Goal: Task Accomplishment & Management: Use online tool/utility

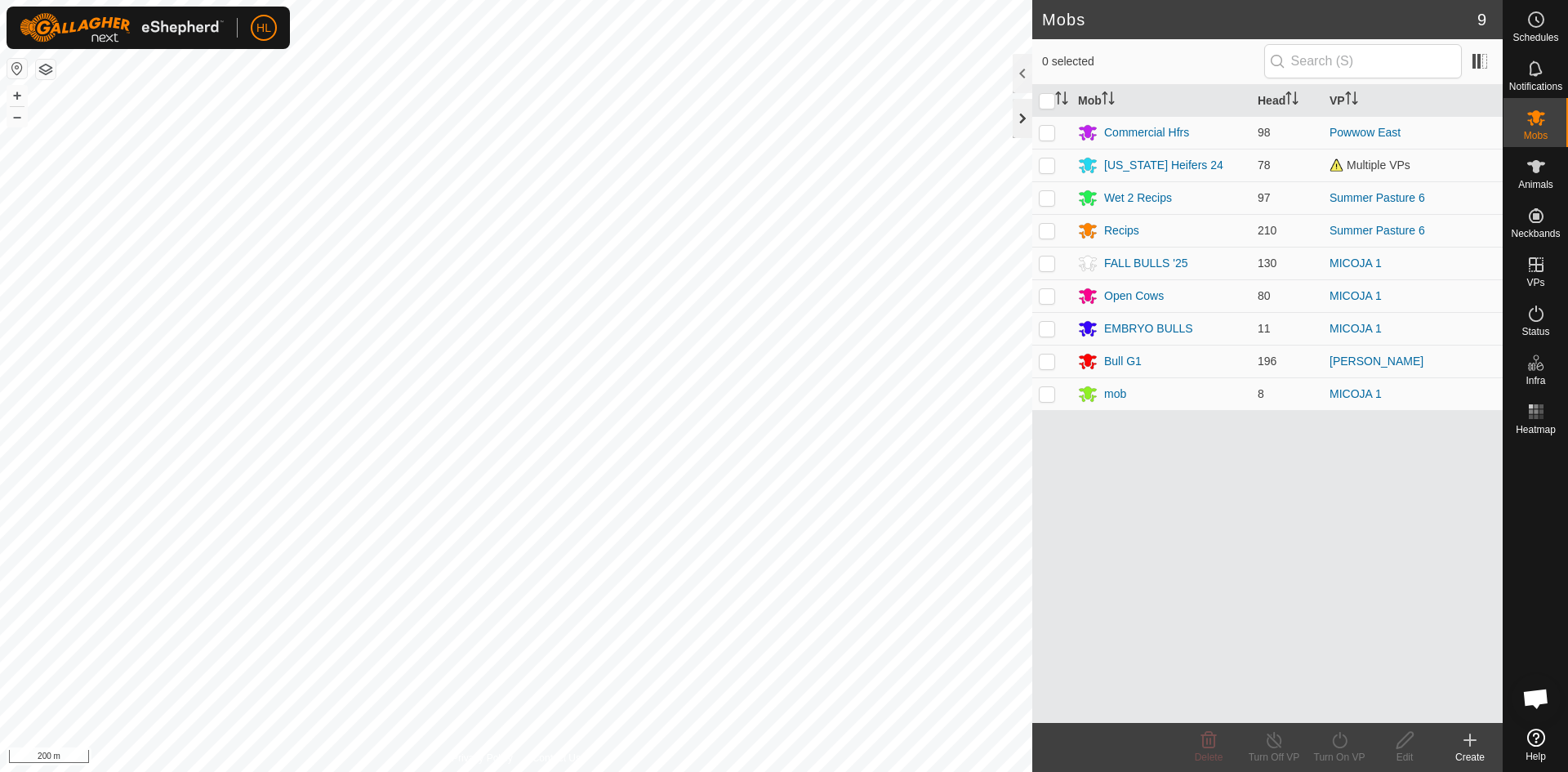
click at [1023, 126] on div at bounding box center [1023, 119] width 20 height 39
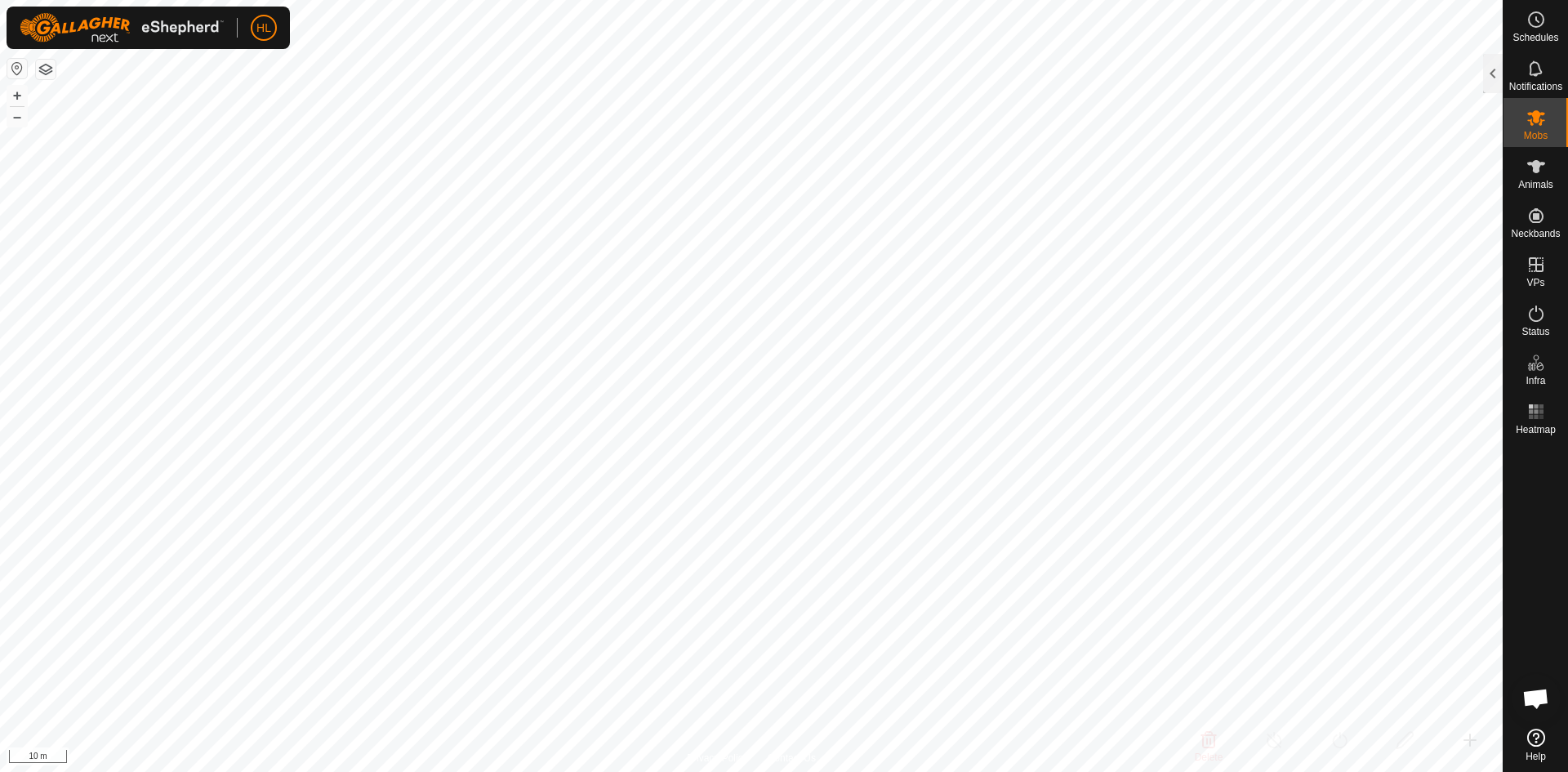
click at [1133, 771] on html "HL Schedules Notifications Mobs Animals Neckbands VPs Status Infra Heatmap Help…" at bounding box center [784, 386] width 1568 height 772
click at [51, 66] on button "button" at bounding box center [46, 70] width 20 height 20
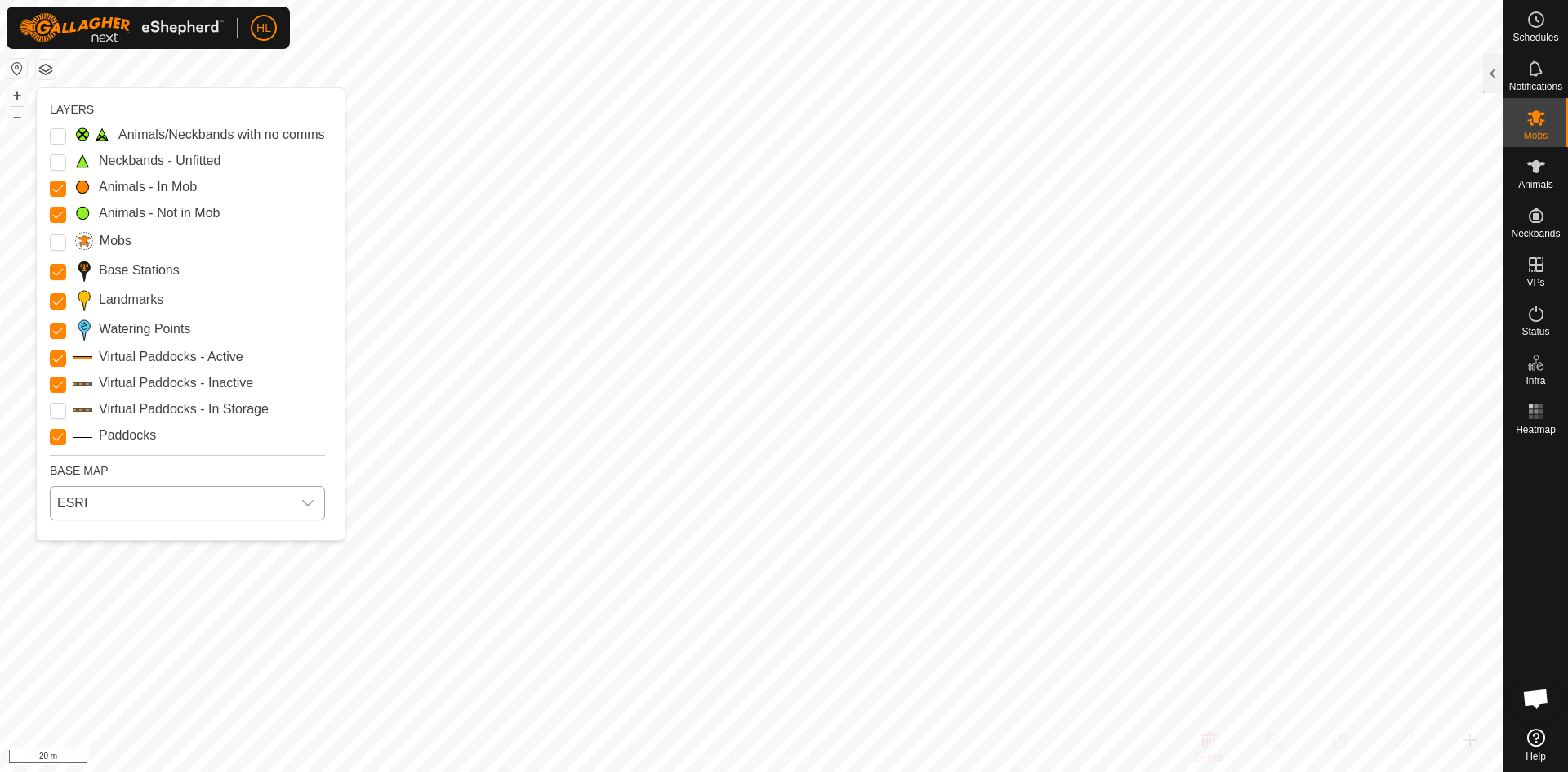
click at [129, 508] on span "ESRI" at bounding box center [171, 504] width 241 height 33
click at [91, 608] on li "ESRI" at bounding box center [189, 609] width 274 height 33
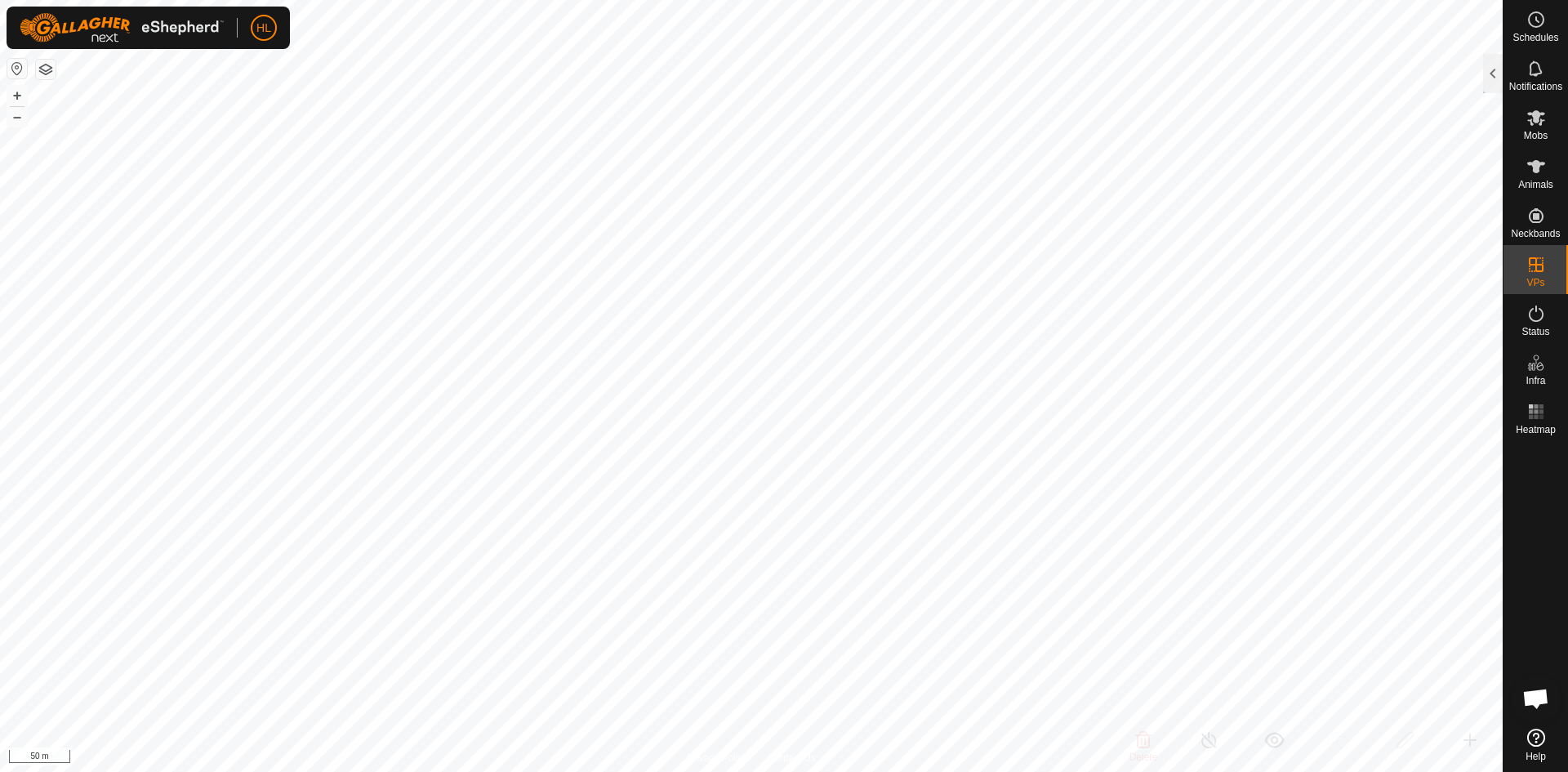
checkbox input "true"
checkbox input "false"
click at [827, 771] on html "HL Schedules Notifications Mobs Animals Neckbands VPs Status Infra Heatmap Help…" at bounding box center [784, 386] width 1568 height 772
click at [625, 771] on html "HL Schedules Notifications Mobs Animals Neckbands VPs Status Infra Heatmap Help…" at bounding box center [784, 386] width 1568 height 772
click at [855, 771] on html "HL Schedules Notifications Mobs Animals Neckbands VPs Status Infra Heatmap Help…" at bounding box center [784, 386] width 1568 height 772
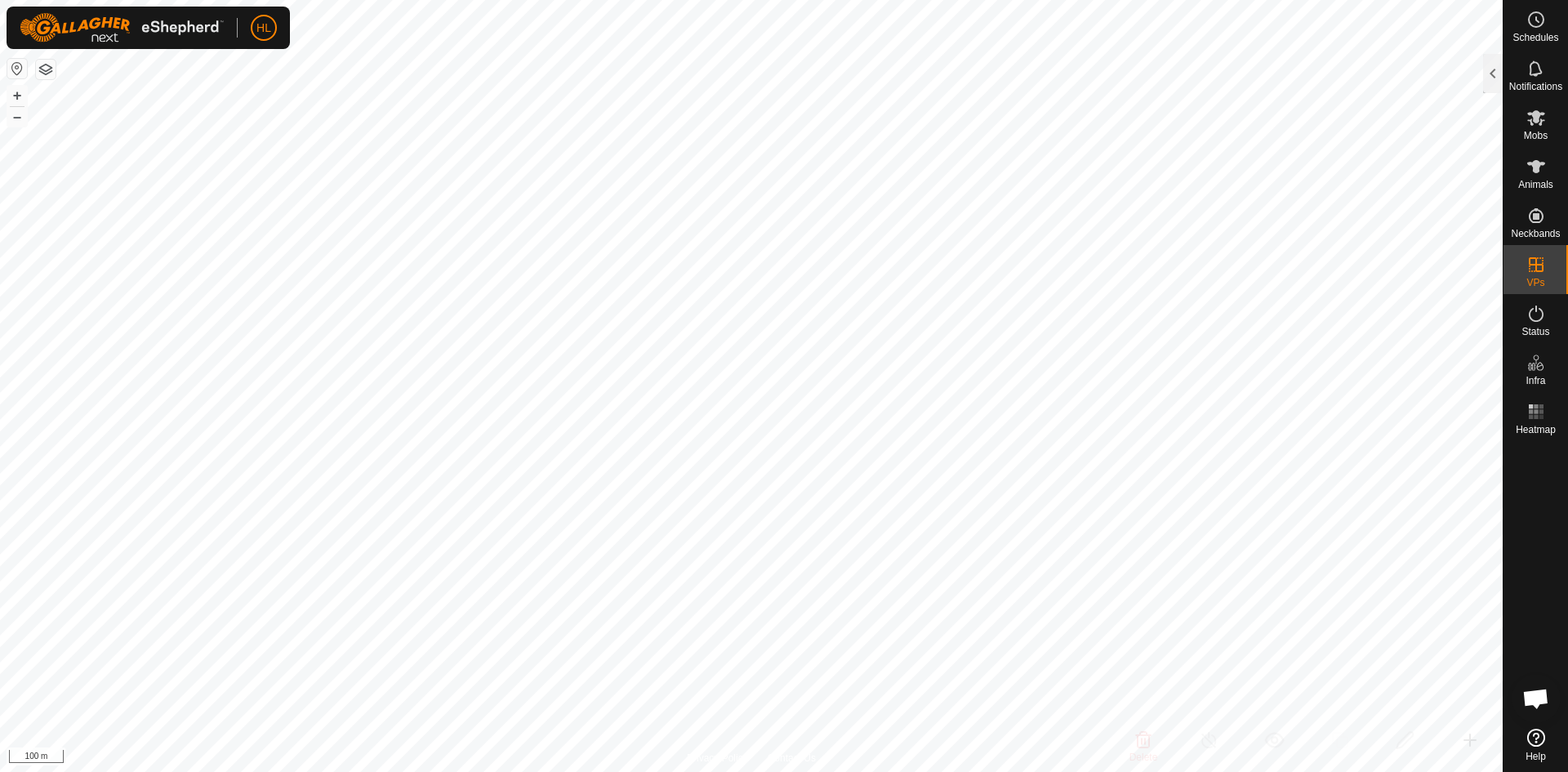
checkbox input "true"
click at [43, 70] on button "button" at bounding box center [46, 70] width 20 height 20
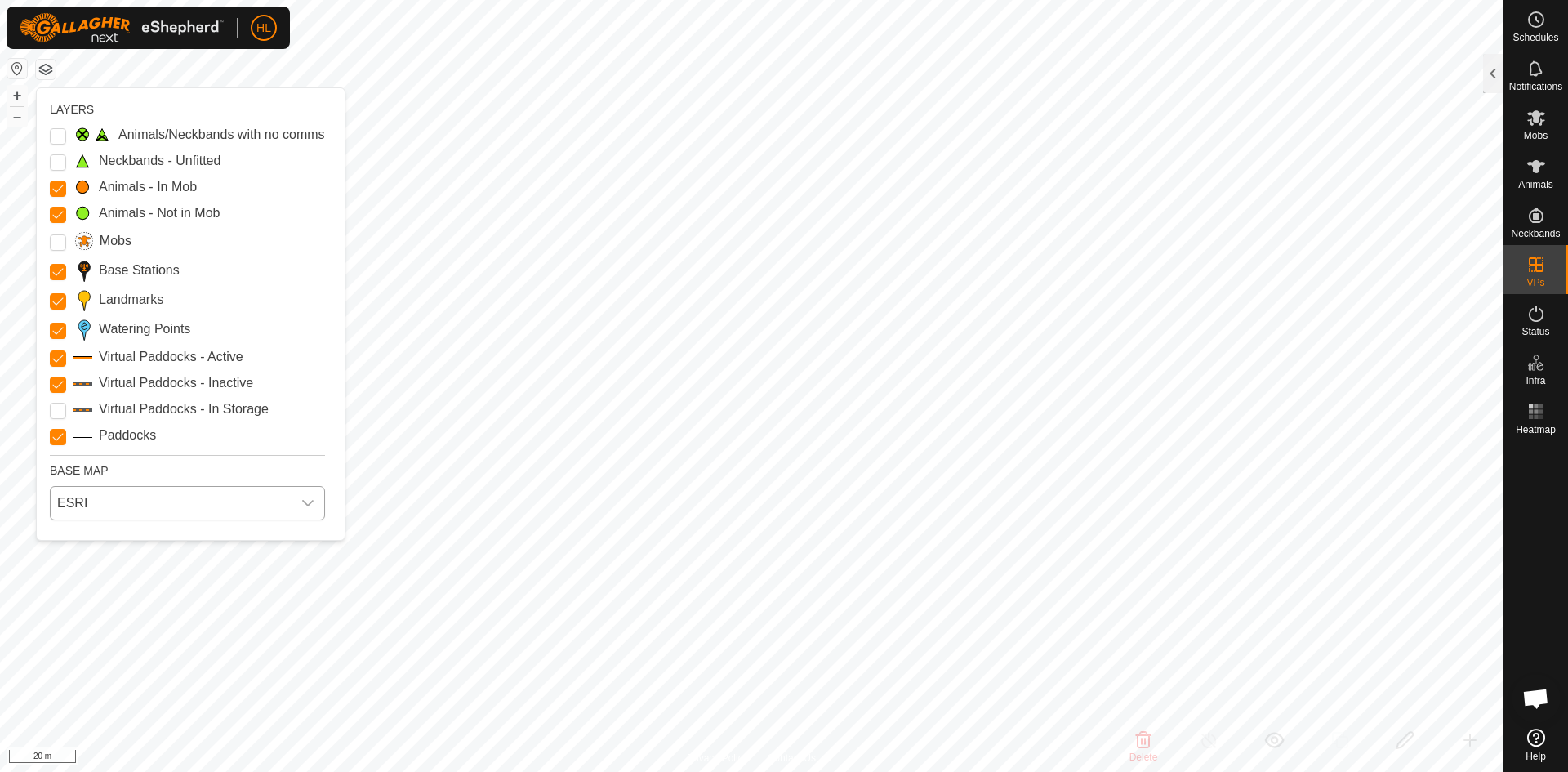
click at [166, 500] on span "ESRI" at bounding box center [171, 504] width 241 height 33
click at [132, 541] on li "Azure" at bounding box center [189, 540] width 274 height 33
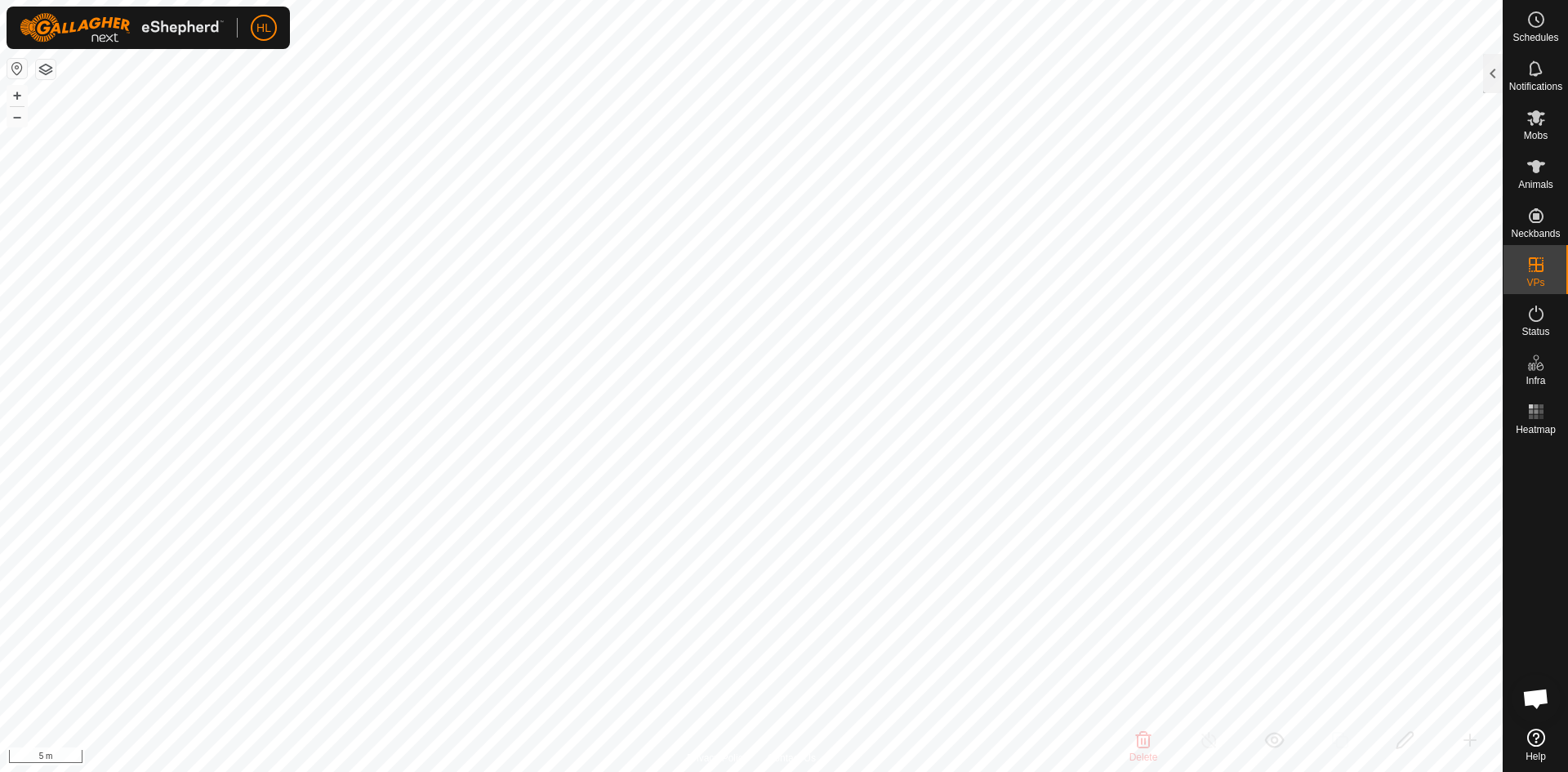
checkbox input "false"
checkbox input "true"
click at [1496, 89] on div at bounding box center [1493, 74] width 20 height 39
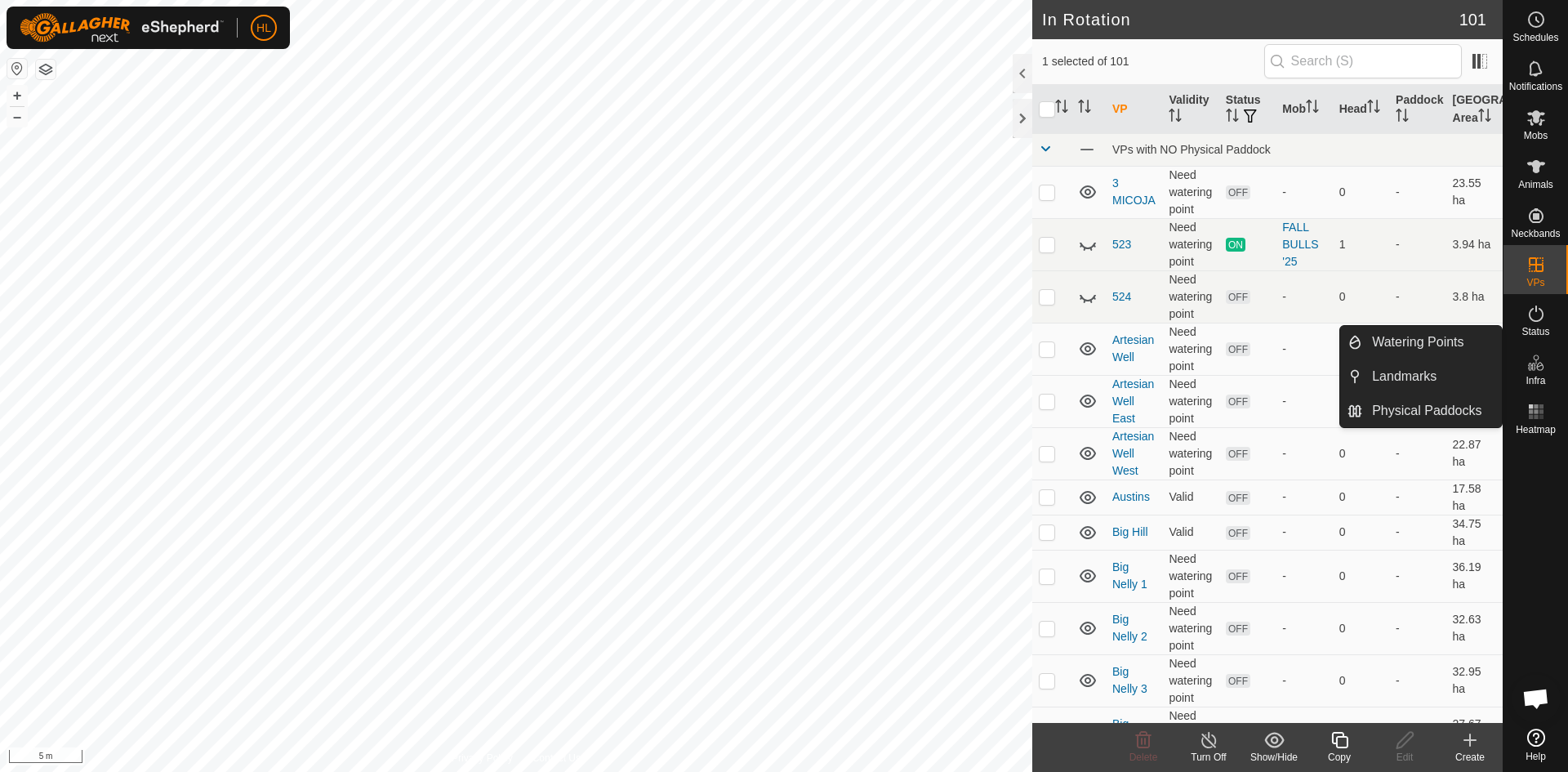
click at [1536, 368] on icon at bounding box center [1537, 363] width 20 height 20
click at [1443, 348] on link "Watering Points" at bounding box center [1432, 342] width 139 height 33
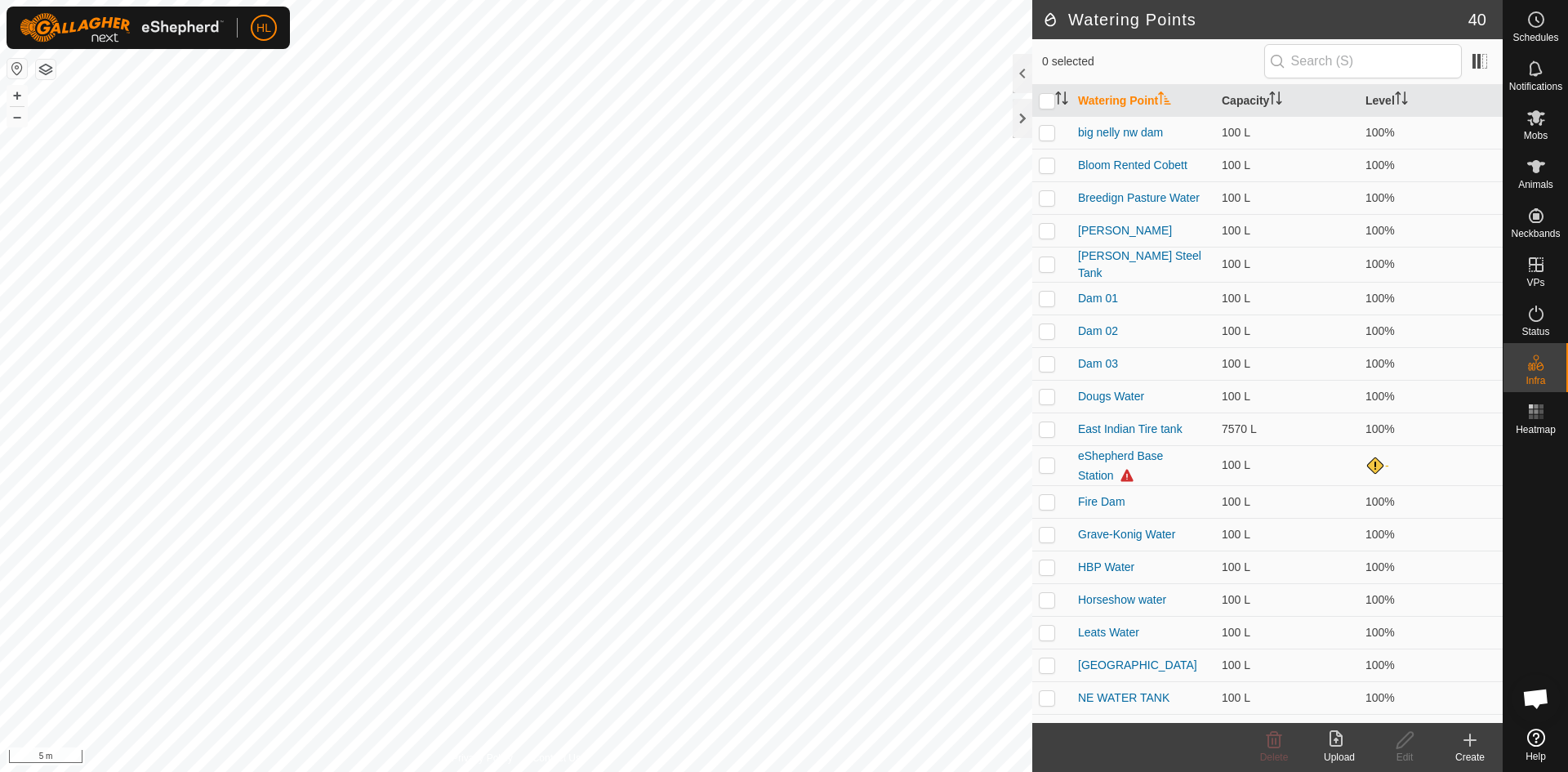
click at [1461, 742] on icon at bounding box center [1470, 740] width 20 height 20
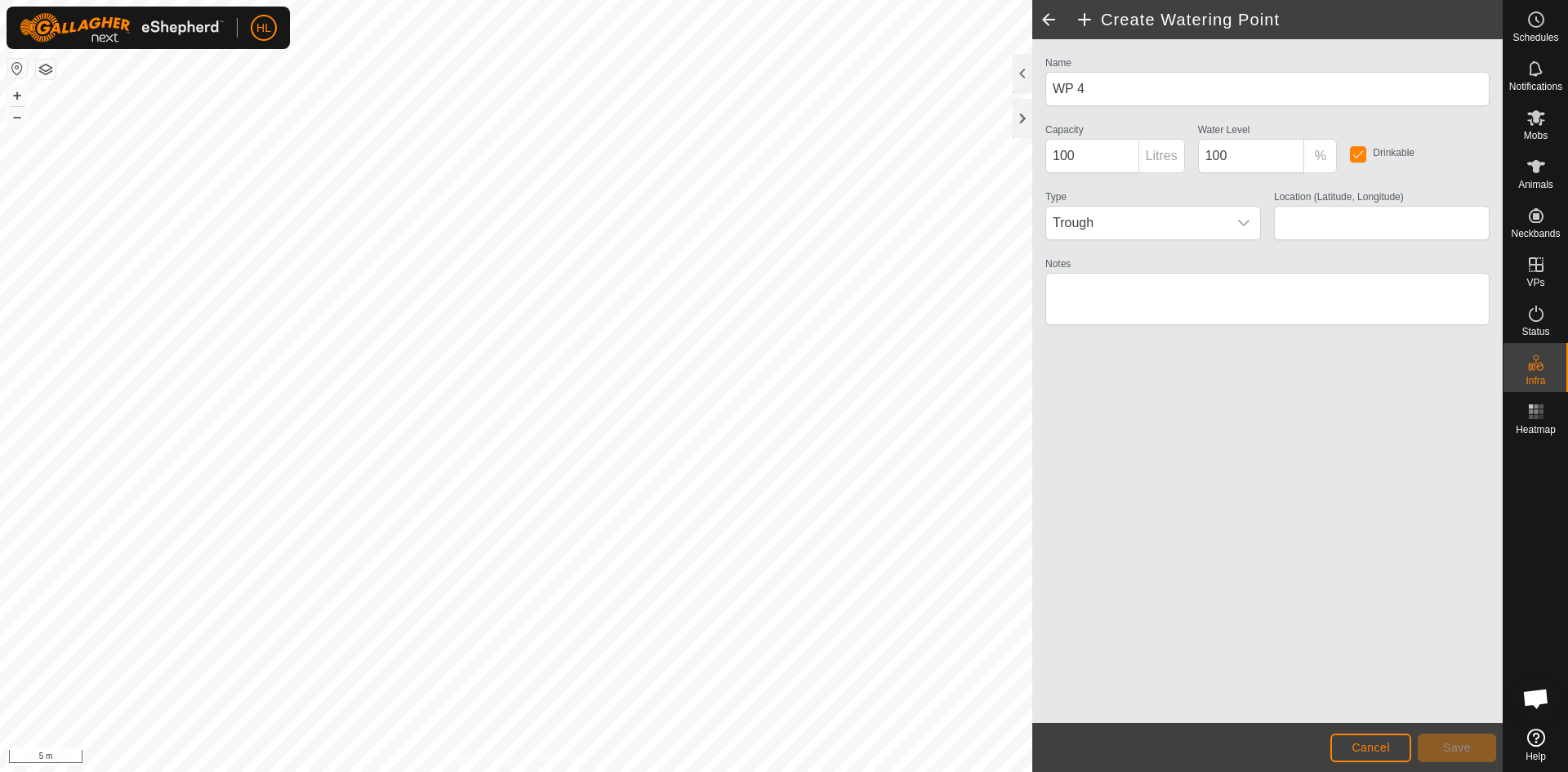
type input "43.638023, -99.866466"
click at [1467, 747] on span "Save" at bounding box center [1457, 747] width 28 height 13
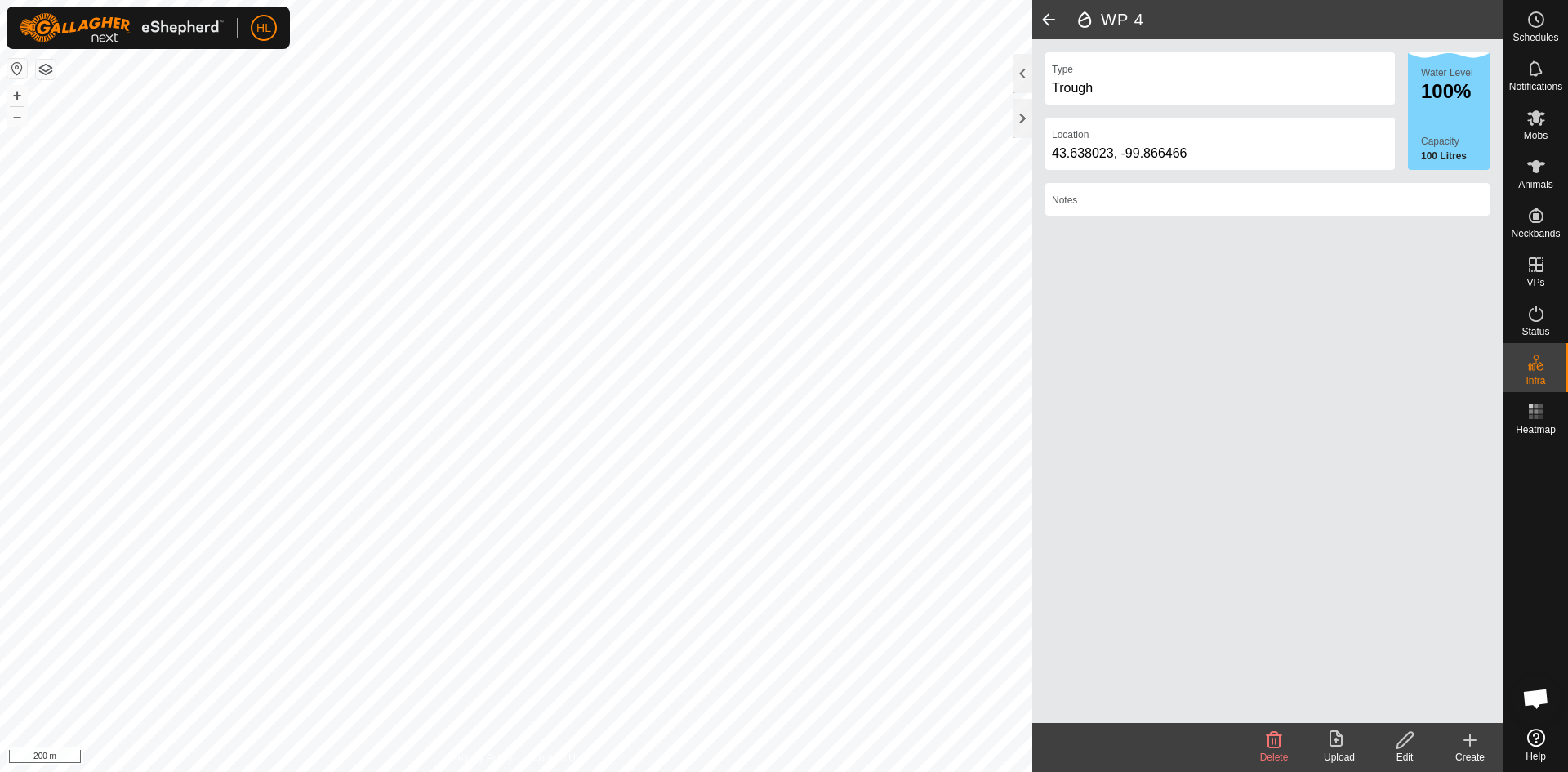
click at [1044, 21] on span at bounding box center [1049, 20] width 33 height 39
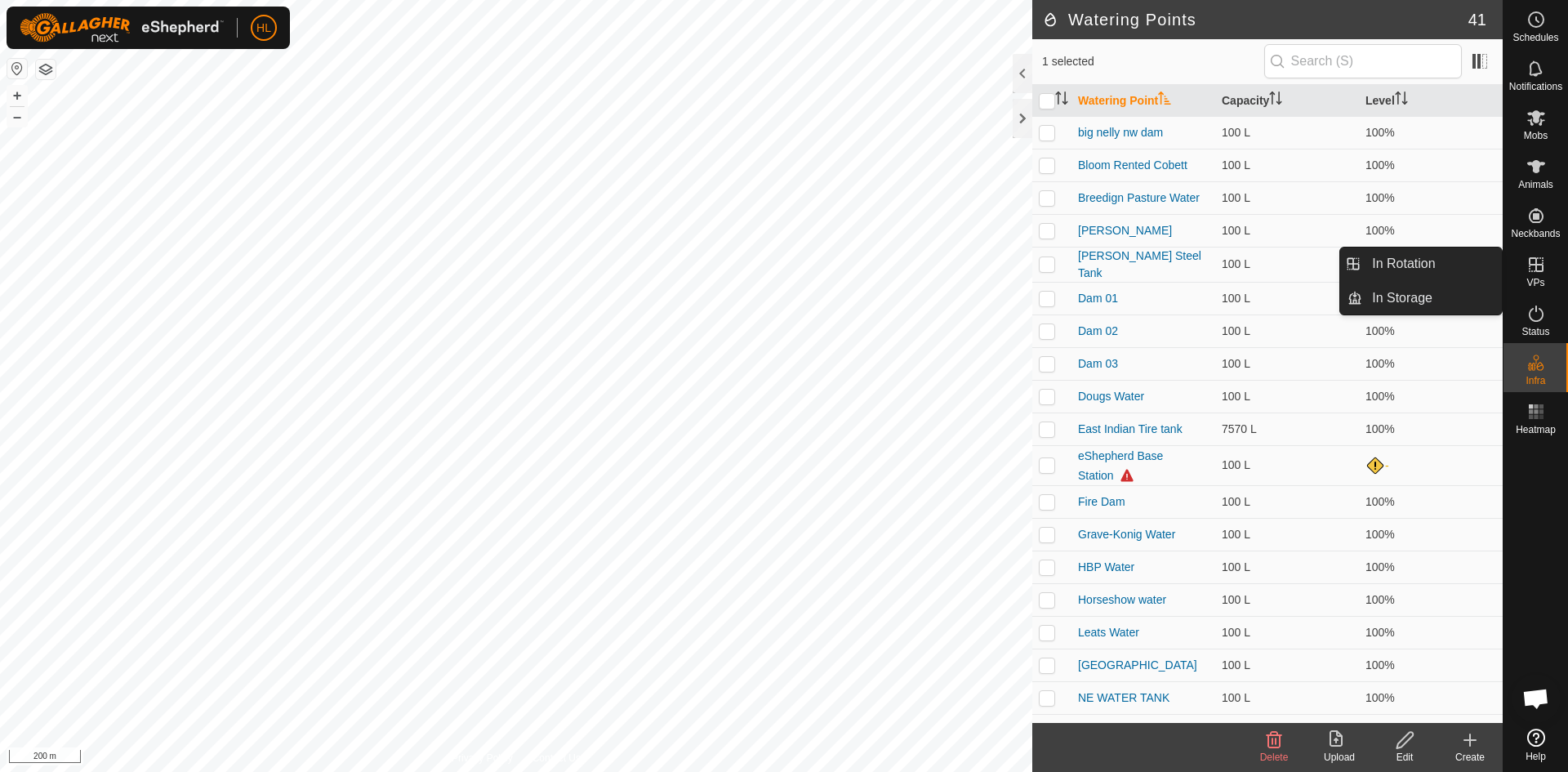
click at [1543, 274] on icon at bounding box center [1537, 265] width 20 height 20
click at [1412, 272] on link "In Rotation" at bounding box center [1432, 264] width 139 height 33
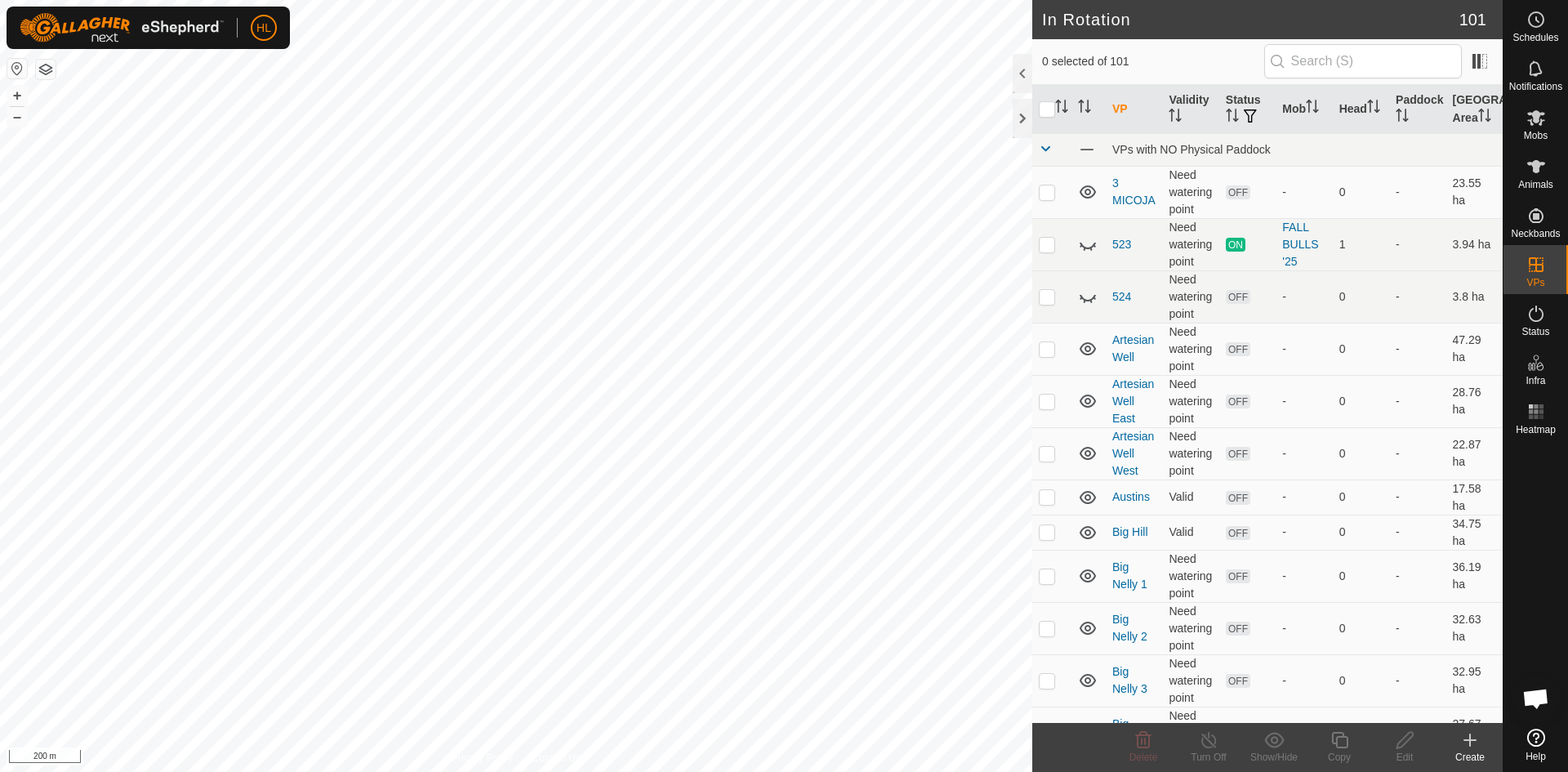
click at [1467, 744] on icon at bounding box center [1470, 740] width 20 height 20
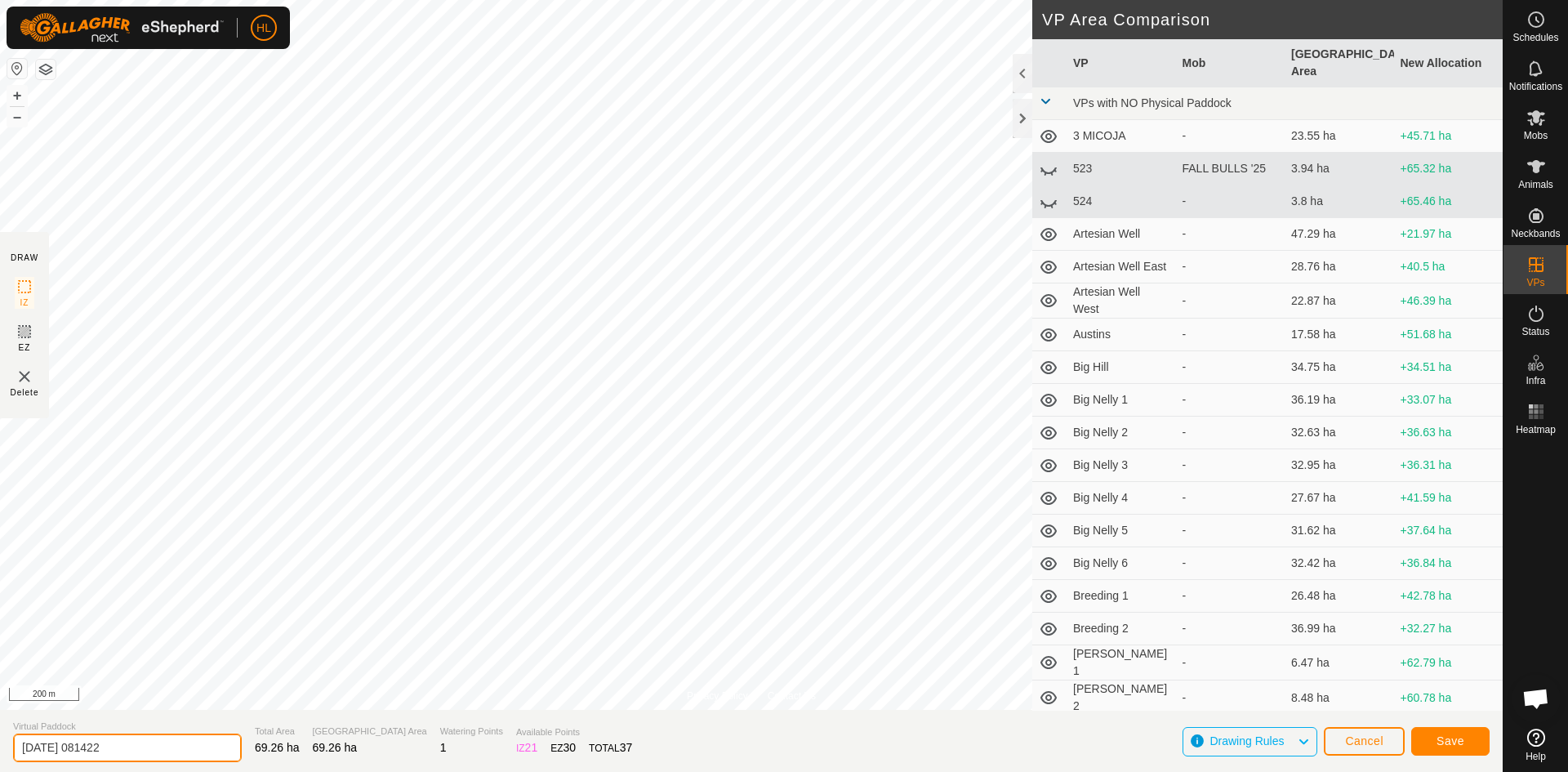
drag, startPoint x: 146, startPoint y: 752, endPoint x: -91, endPoint y: 754, distance: 237.0
click at [0, 754] on html "HL Schedules Notifications Mobs Animals Neckbands VPs Status Infra Heatmap Help…" at bounding box center [784, 386] width 1568 height 772
type input "Summer pasture 10"
click at [1440, 735] on span "Save" at bounding box center [1451, 741] width 28 height 13
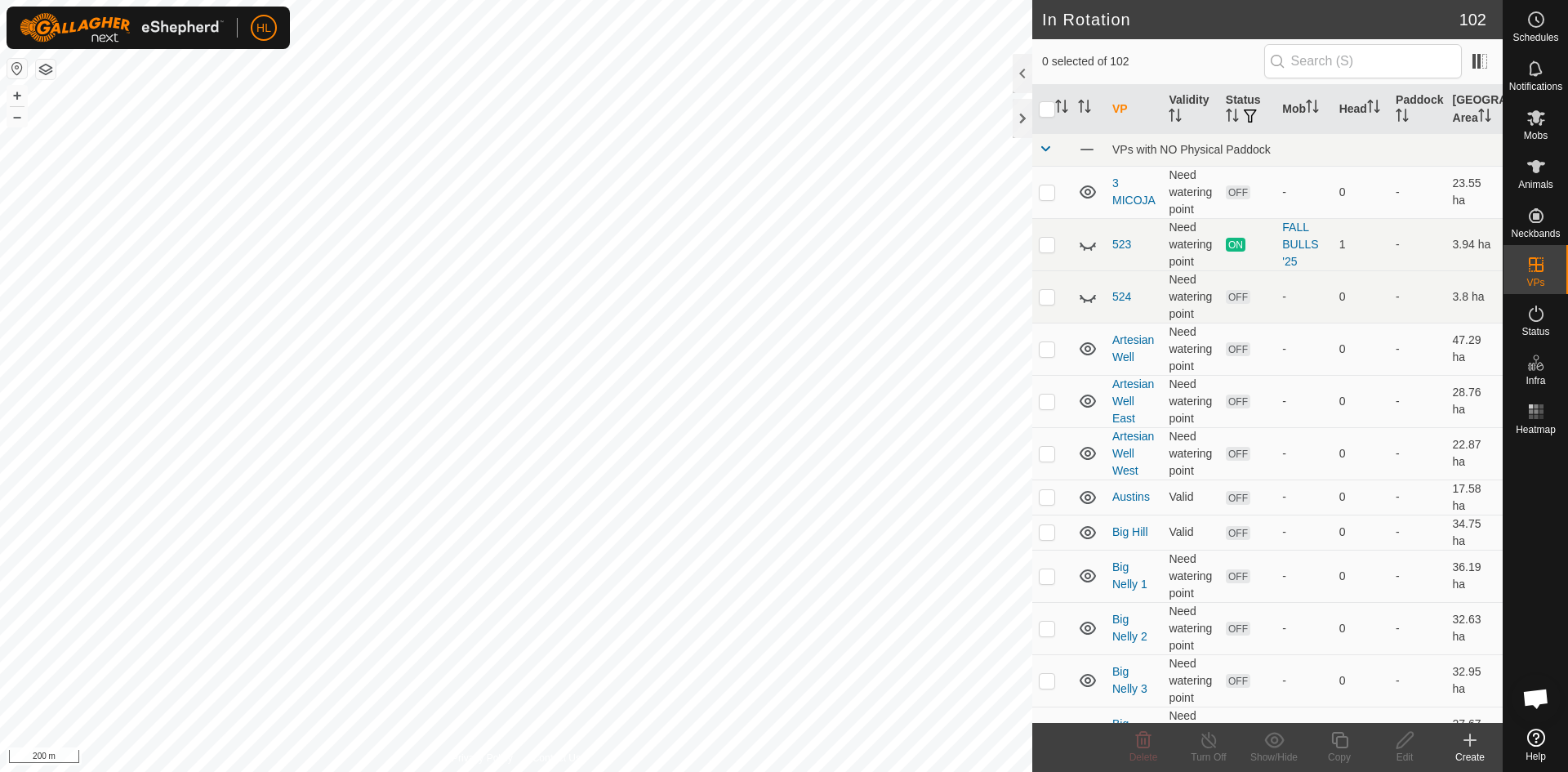
checkbox input "true"
checkbox input "false"
checkbox input "true"
checkbox input "false"
